Goal: Task Accomplishment & Management: Manage account settings

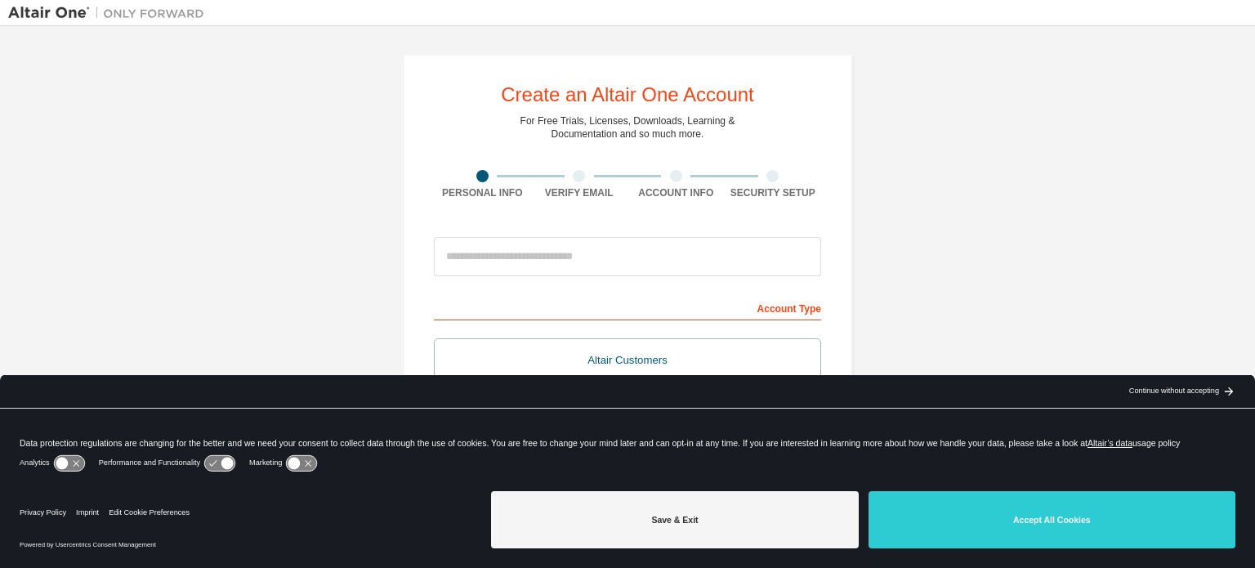
scroll to position [82, 0]
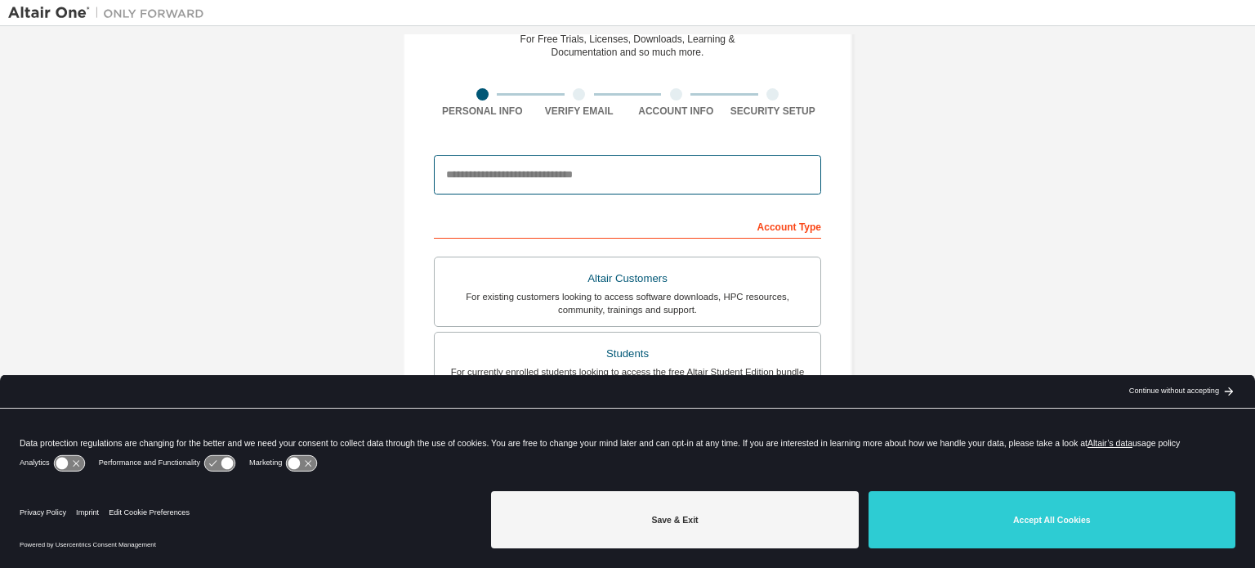
click at [660, 179] on input "email" at bounding box center [627, 174] width 387 height 39
type input "**********"
type input "******"
type input "*****"
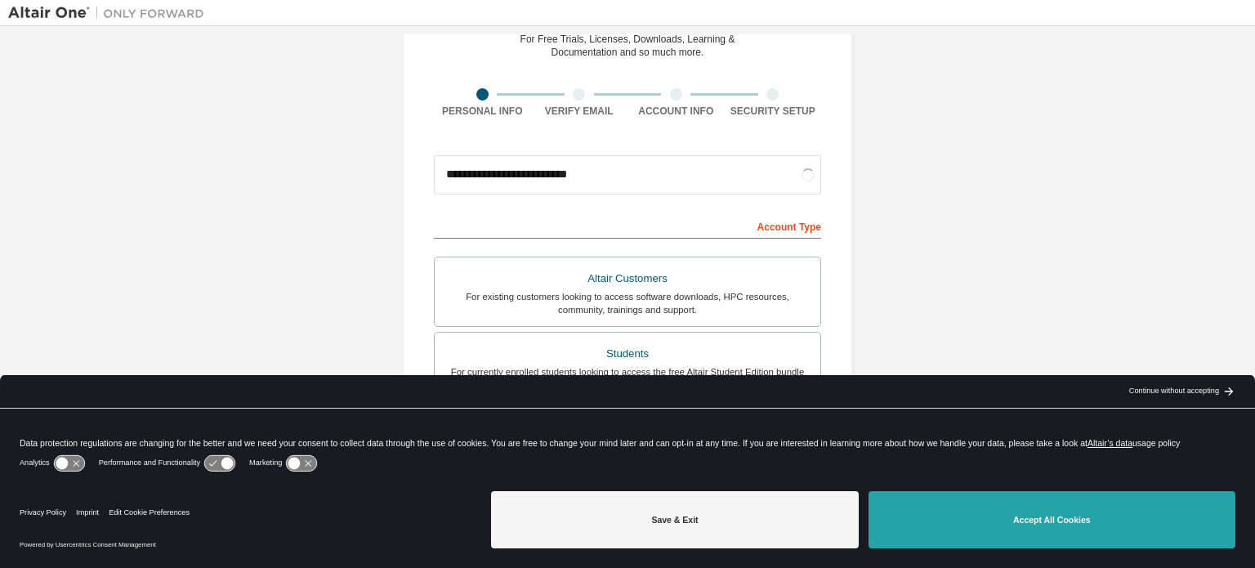
click at [1050, 525] on button "Accept All Cookies" at bounding box center [1051, 519] width 367 height 57
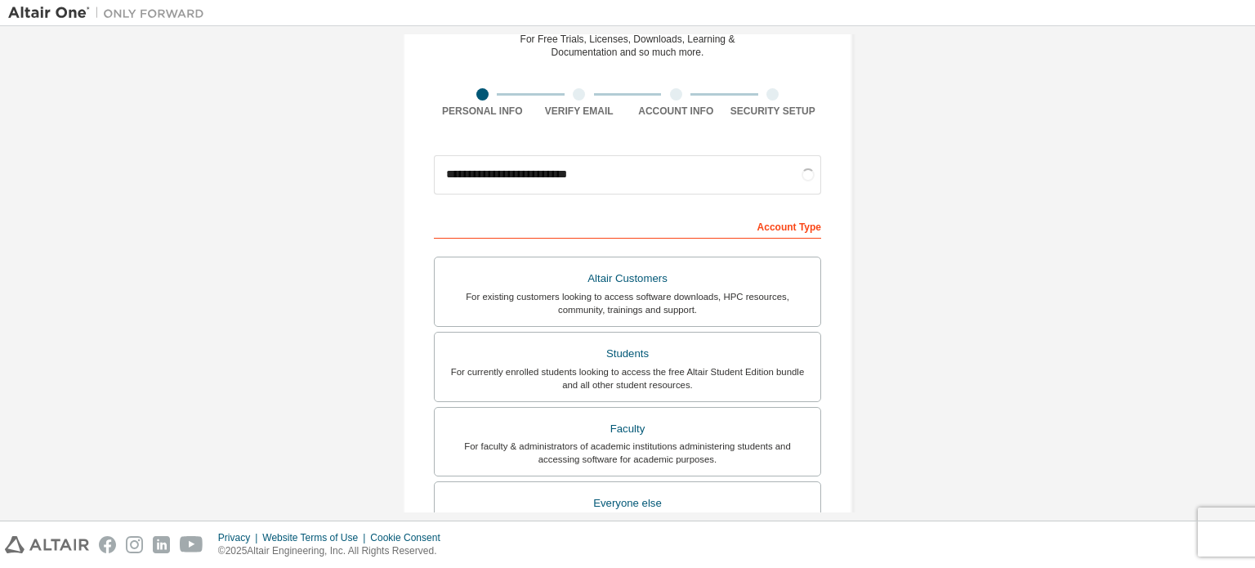
scroll to position [163, 0]
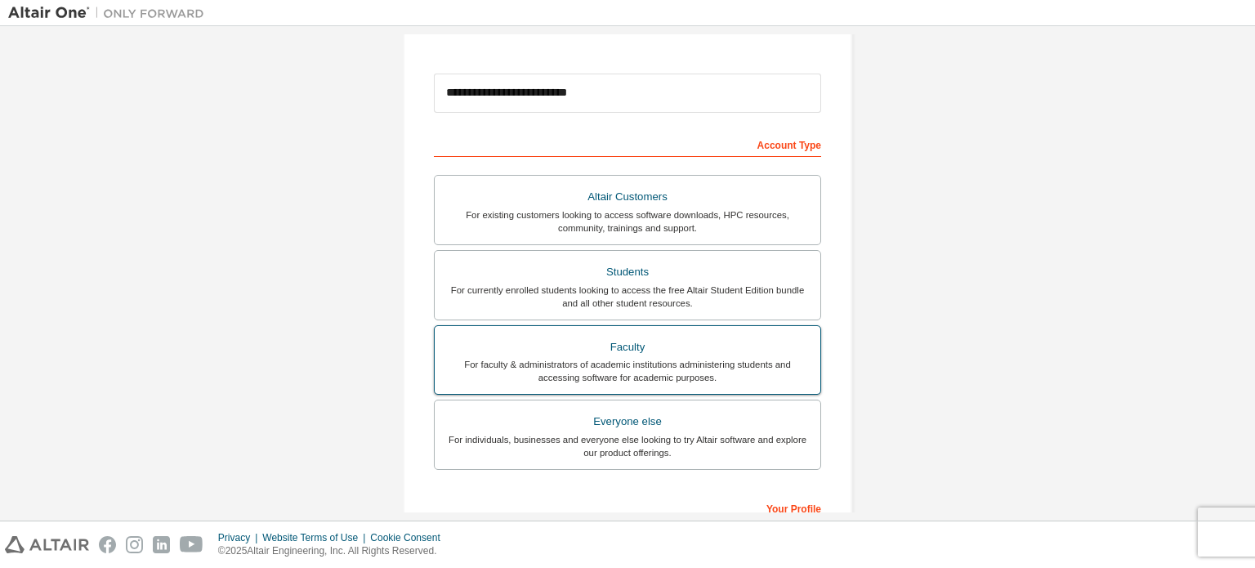
click at [725, 351] on div "Faculty" at bounding box center [627, 347] width 366 height 23
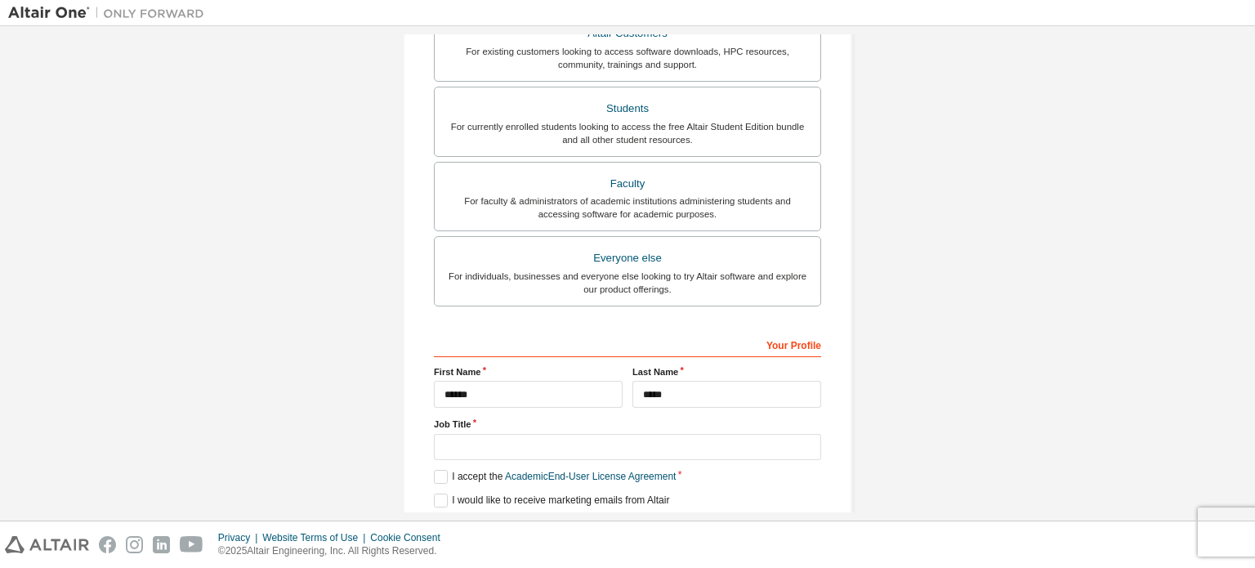
scroll to position [383, 0]
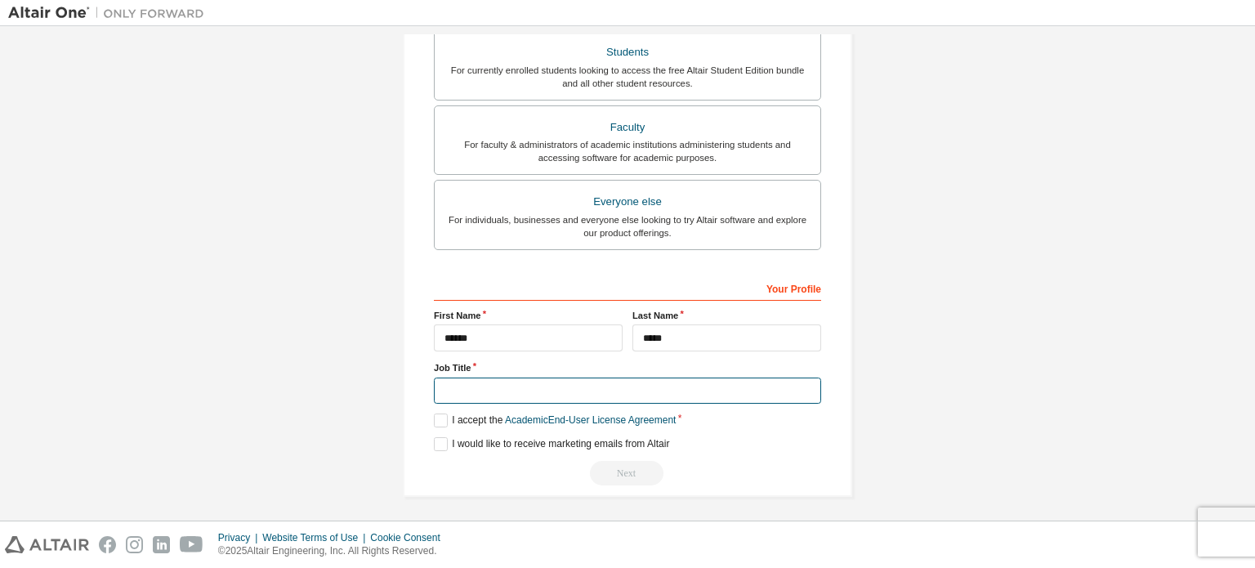
click at [591, 381] on input "text" at bounding box center [627, 390] width 387 height 27
drag, startPoint x: 471, startPoint y: 387, endPoint x: 387, endPoint y: 382, distance: 83.5
click at [387, 382] on div "**********" at bounding box center [627, 83] width 489 height 865
type input "*********"
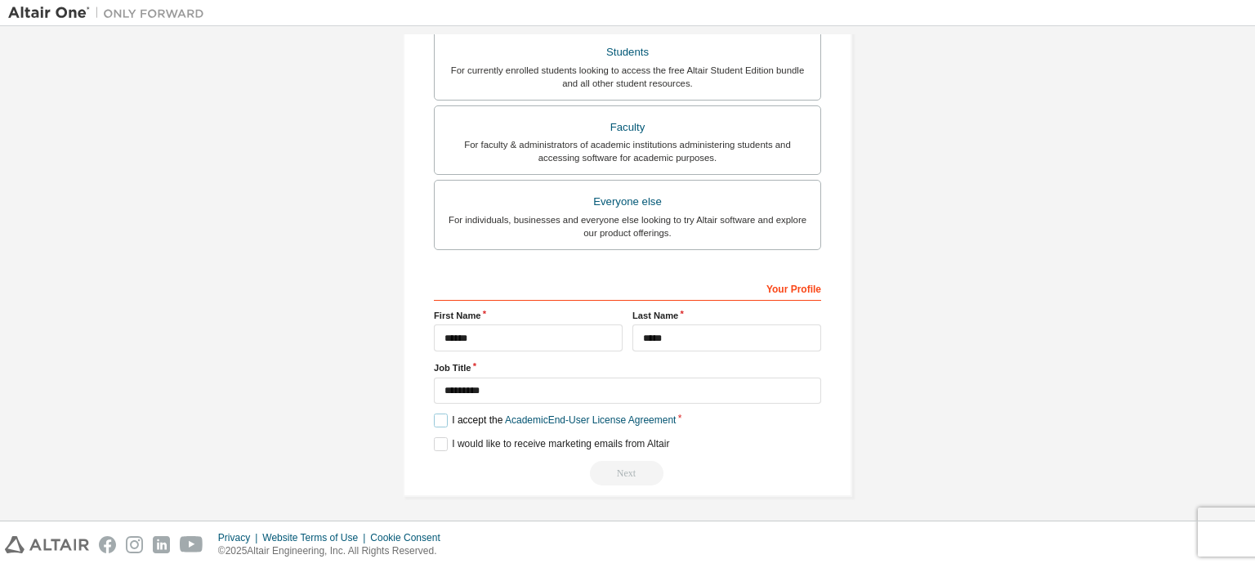
click at [434, 414] on label "I accept the Academic End-User License Agreement" at bounding box center [555, 420] width 242 height 14
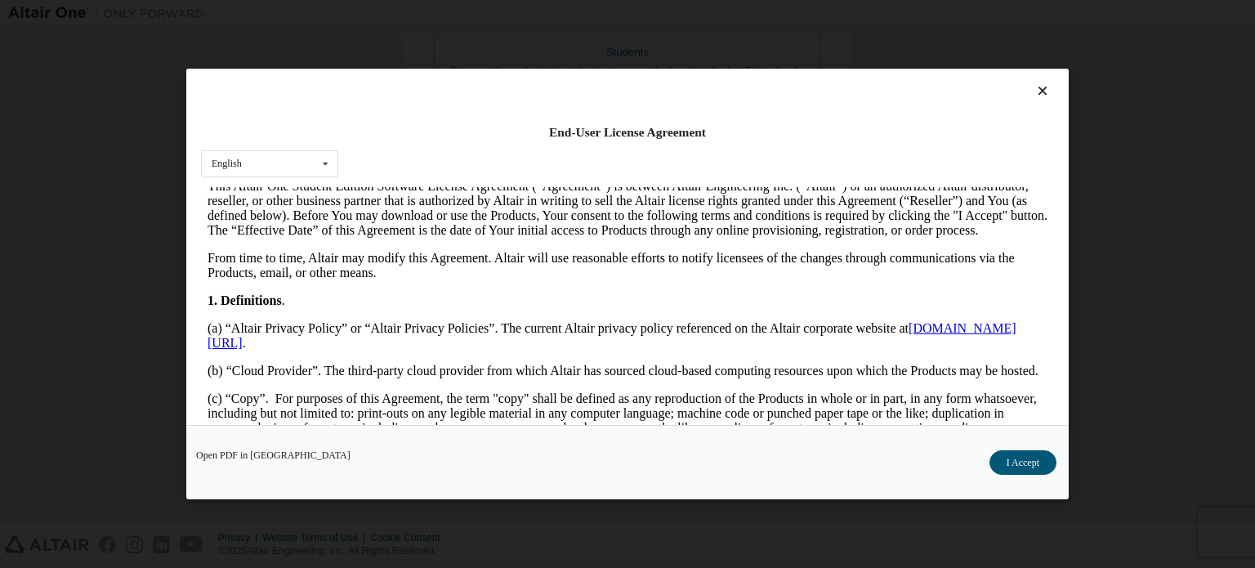
scroll to position [327, 0]
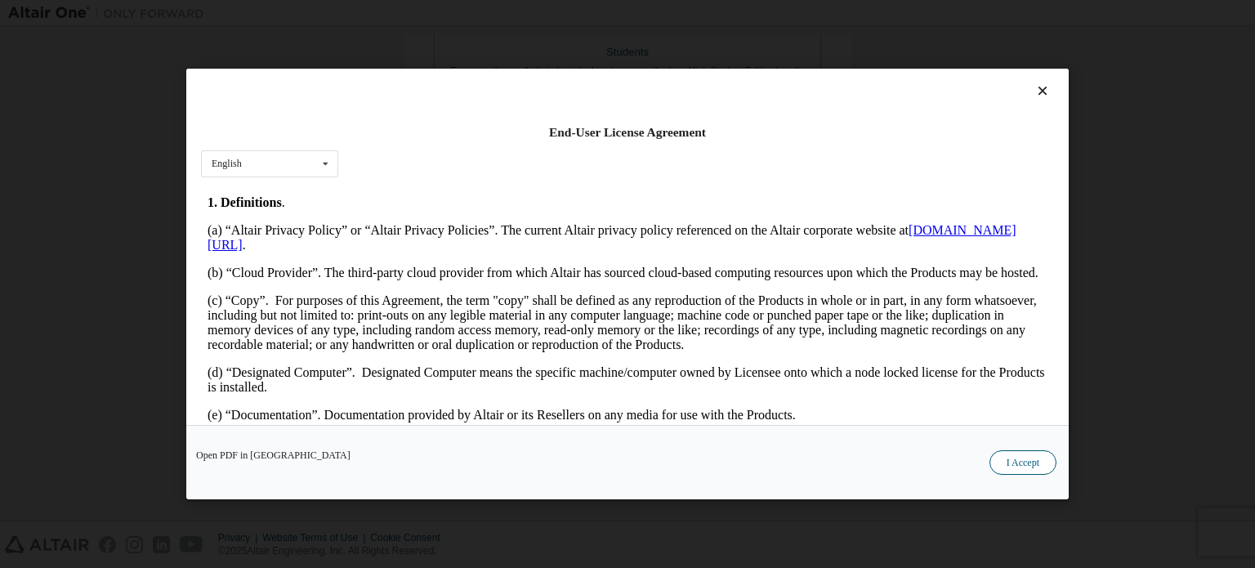
click at [1007, 462] on button "I Accept" at bounding box center [1022, 462] width 67 height 25
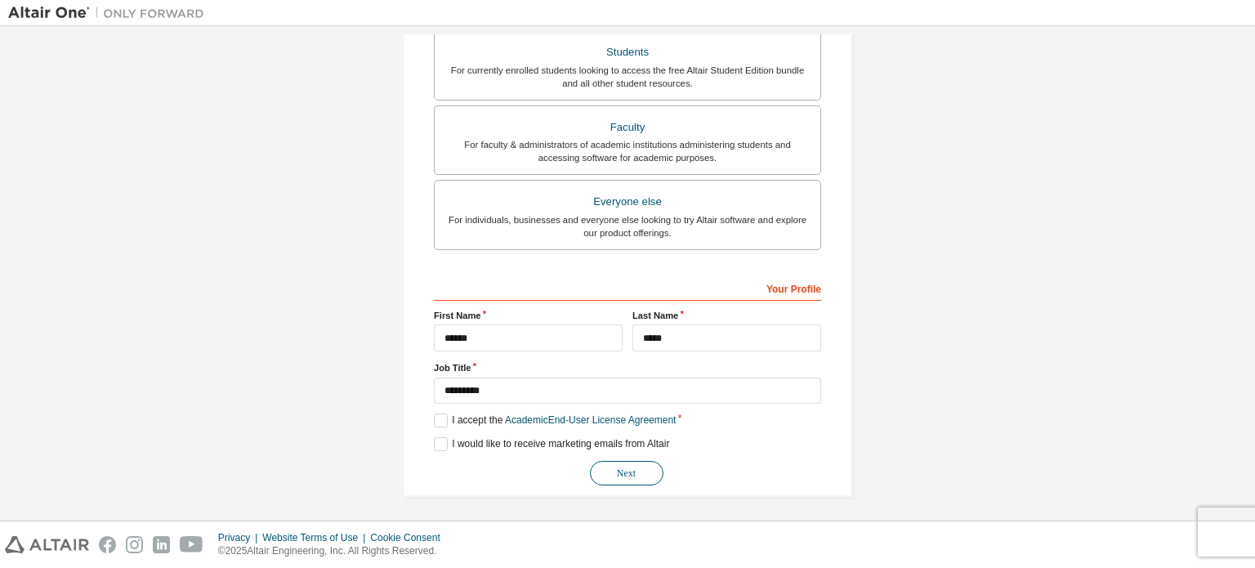
click at [628, 472] on button "Next" at bounding box center [627, 473] width 74 height 25
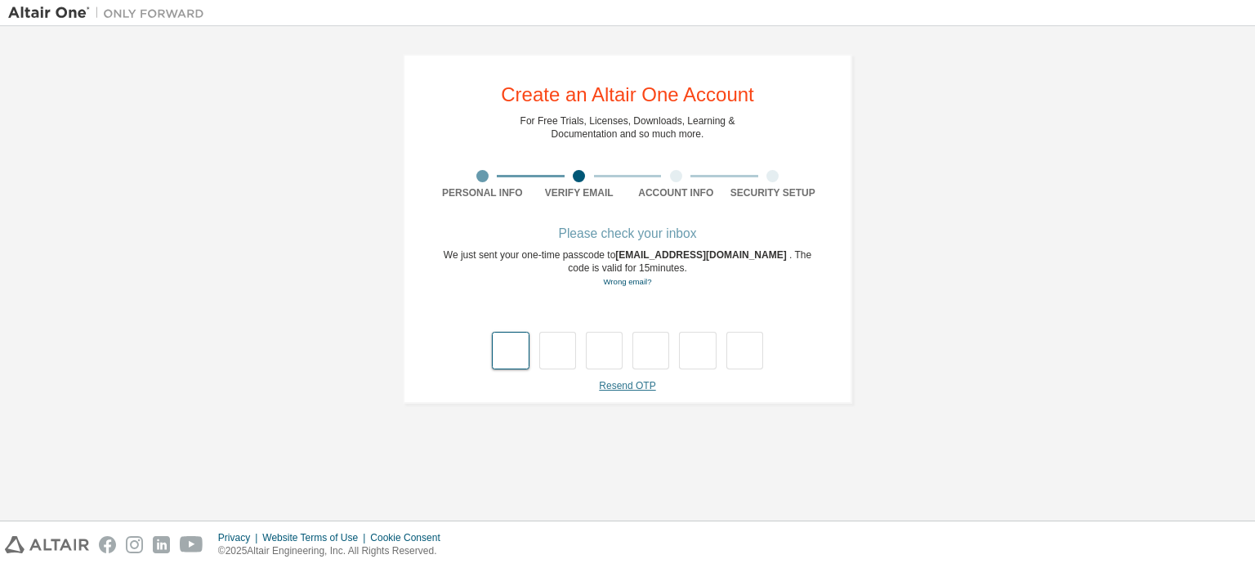
type input "*"
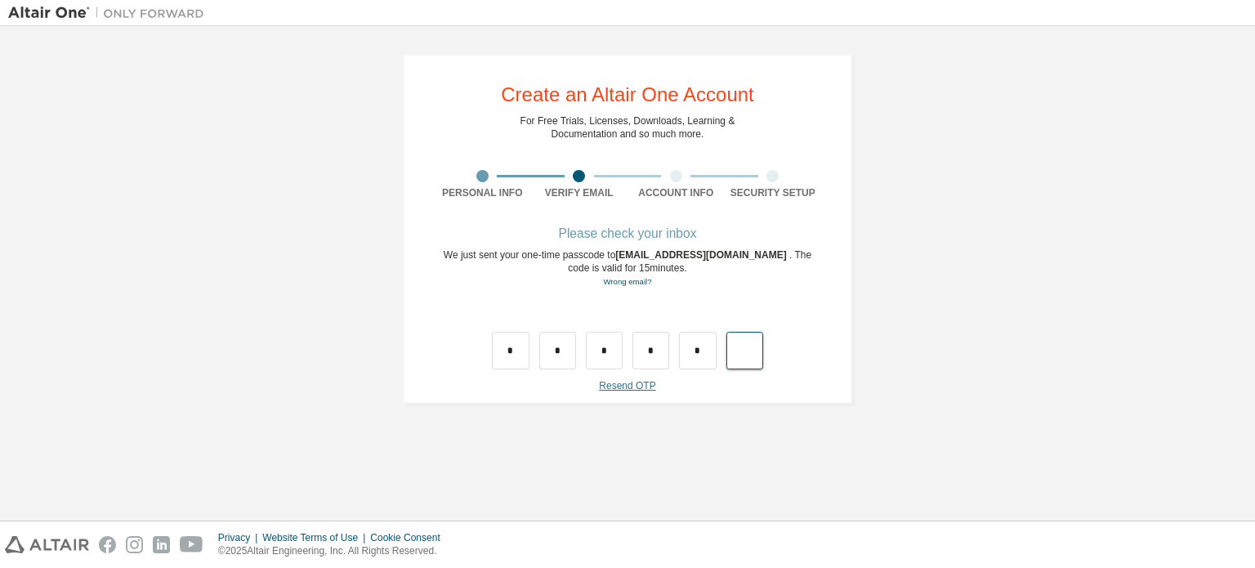
type input "*"
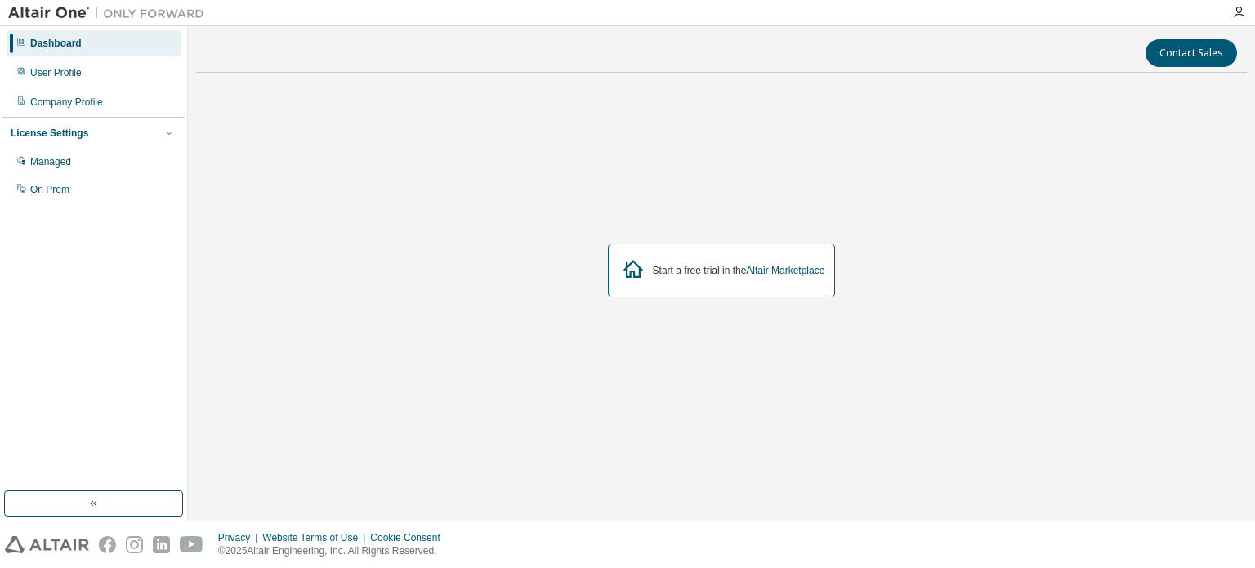
click at [692, 270] on div "Start a free trial in the Altair Marketplace" at bounding box center [739, 270] width 172 height 13
click at [74, 78] on div "User Profile" at bounding box center [55, 72] width 51 height 13
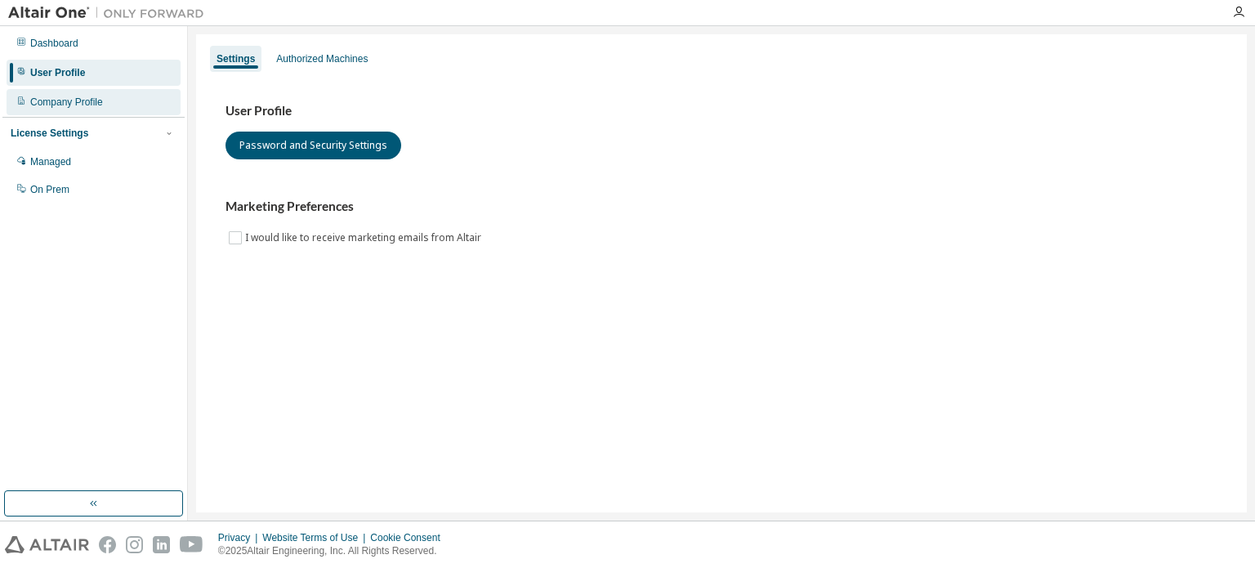
click at [67, 105] on div "Company Profile" at bounding box center [66, 102] width 73 height 13
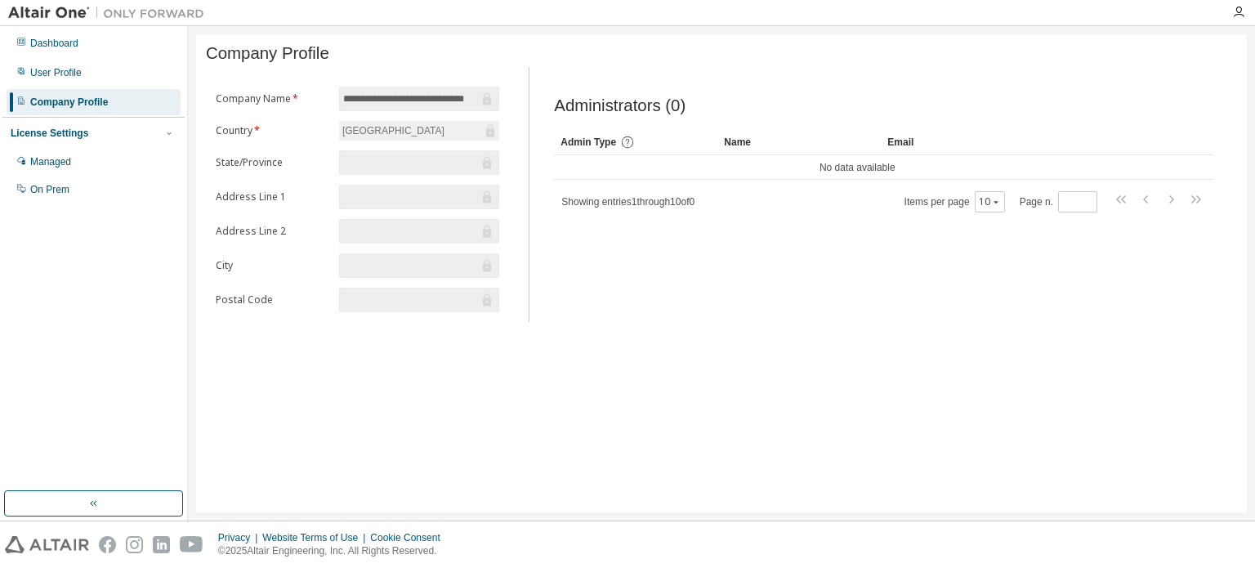
click at [53, 141] on div "License Settings Managed On Prem" at bounding box center [93, 160] width 182 height 87
click at [45, 168] on div "Managed" at bounding box center [94, 162] width 174 height 26
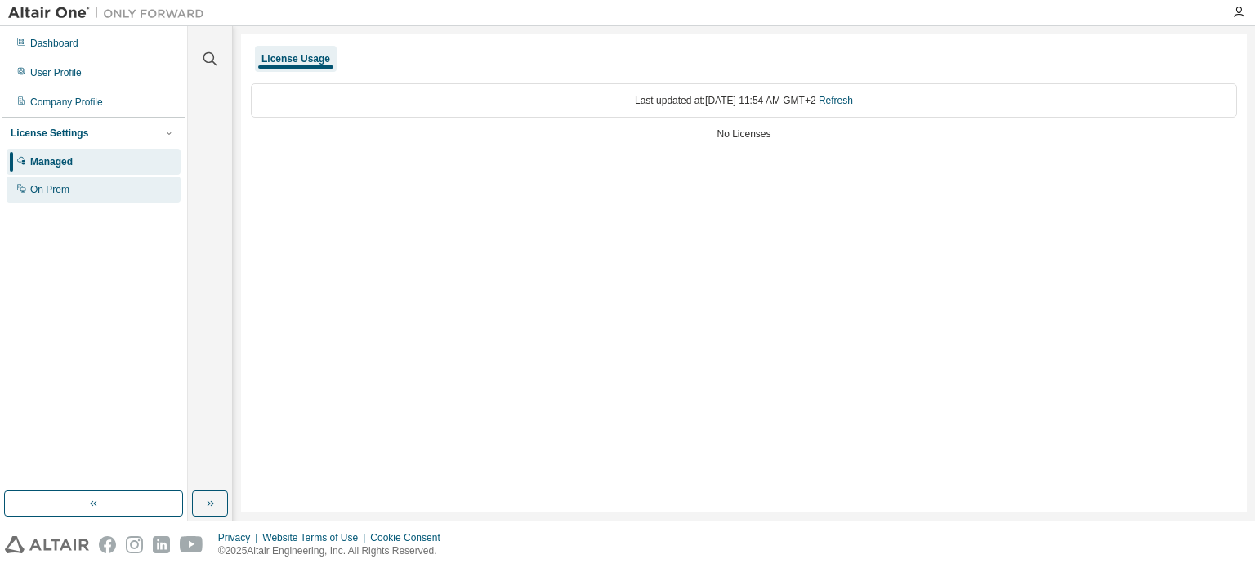
click at [57, 185] on div "On Prem" at bounding box center [49, 189] width 39 height 13
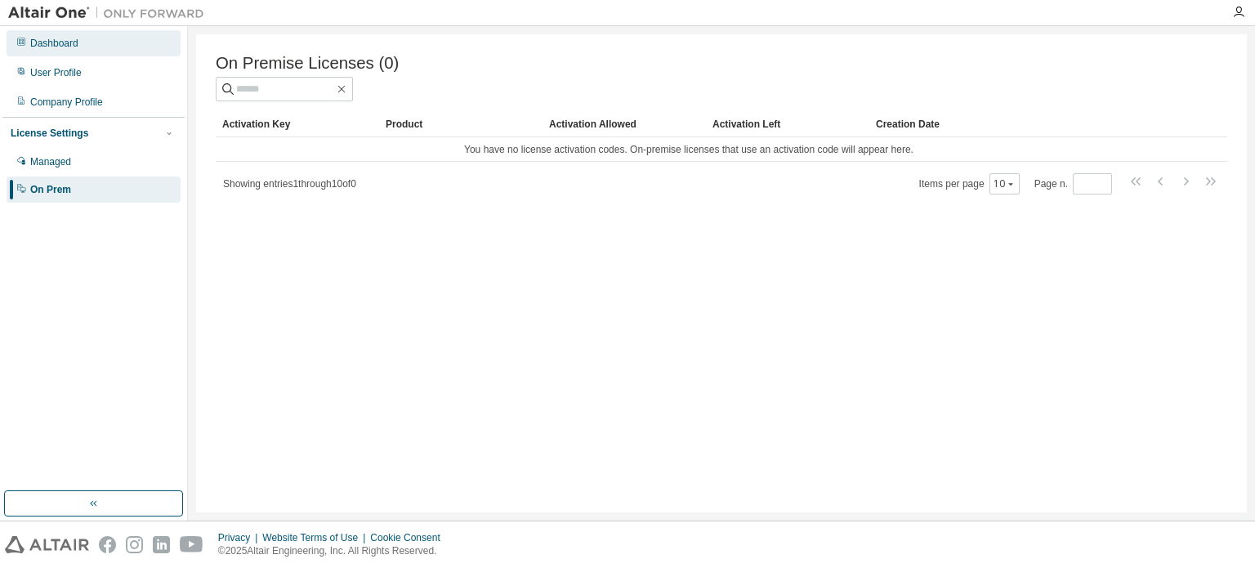
click at [68, 48] on div "Dashboard" at bounding box center [54, 43] width 48 height 13
